Goal: Task Accomplishment & Management: Use online tool/utility

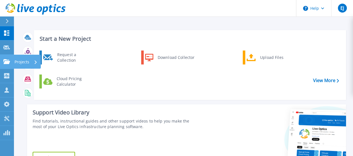
click at [8, 59] on link "Projects Projects" at bounding box center [7, 62] width 14 height 14
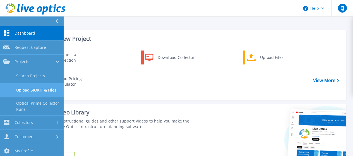
click at [29, 89] on link "Upload SIOKIT & Files" at bounding box center [32, 90] width 64 height 14
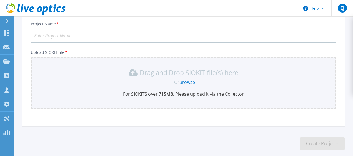
scroll to position [10, 0]
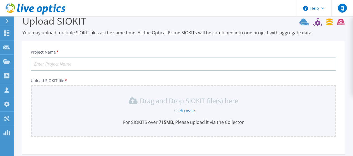
drag, startPoint x: 89, startPoint y: 61, endPoint x: 92, endPoint y: 59, distance: 3.8
click at [89, 61] on input "Project Name *" at bounding box center [184, 64] width 306 height 14
type input "Printemps"
click at [193, 109] on link "Browse" at bounding box center [188, 110] width 16 height 6
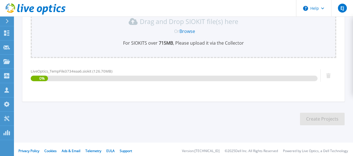
scroll to position [93, 0]
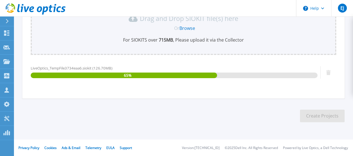
click at [117, 82] on div "LiveOptics_TempFile3734eaa6.siokit (126.70MB) 65 %" at bounding box center [174, 77] width 287 height 24
click at [212, 97] on div "Project Name * Printemps Upload SIOKIT file * Drag and Drop SIOKIT file(s) here…" at bounding box center [183, 31] width 322 height 136
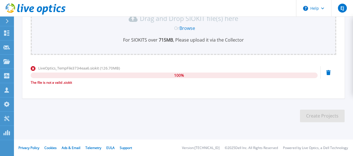
click at [328, 72] on icon at bounding box center [328, 72] width 4 height 5
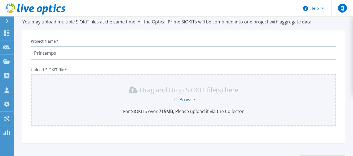
scroll to position [28, 0]
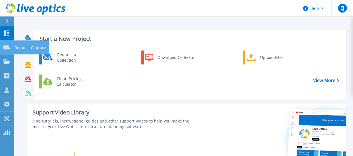
click at [6, 50] on icon at bounding box center [6, 48] width 7 height 4
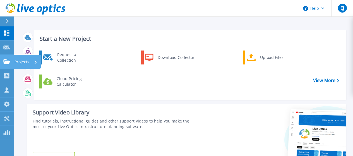
click at [5, 58] on link "Projects Projects" at bounding box center [7, 62] width 14 height 14
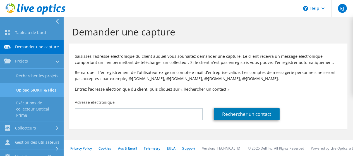
click at [43, 96] on link "Upload SIOKIT & Files" at bounding box center [32, 90] width 64 height 14
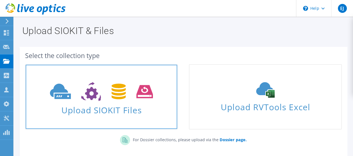
click at [102, 97] on icon at bounding box center [101, 91] width 103 height 19
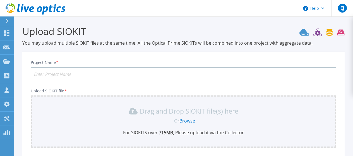
click at [94, 76] on input "Project Name *" at bounding box center [184, 74] width 306 height 14
type input "Printemps"
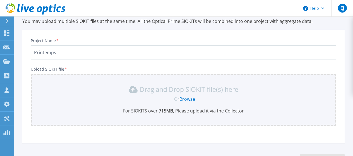
scroll to position [28, 0]
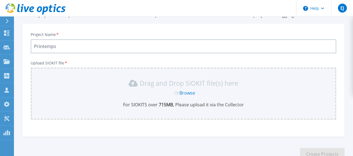
click at [189, 91] on link "Browse" at bounding box center [188, 93] width 16 height 6
click at [188, 91] on link "Browse" at bounding box center [188, 93] width 16 height 6
click at [185, 94] on link "Browse" at bounding box center [188, 93] width 16 height 6
click at [190, 93] on link "Browse" at bounding box center [188, 93] width 16 height 6
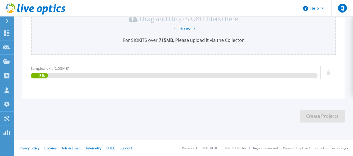
scroll to position [93, 0]
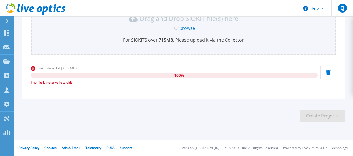
click at [187, 29] on link "Browse" at bounding box center [188, 28] width 16 height 6
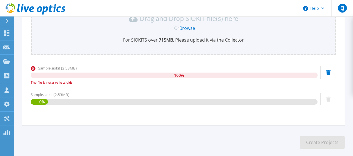
scroll to position [119, 0]
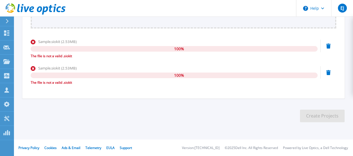
click at [328, 46] on icon at bounding box center [328, 46] width 4 height 5
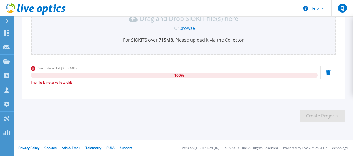
click at [329, 74] on icon at bounding box center [328, 72] width 4 height 5
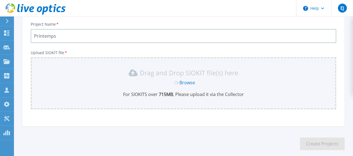
scroll to position [0, 0]
